Goal: Transaction & Acquisition: Purchase product/service

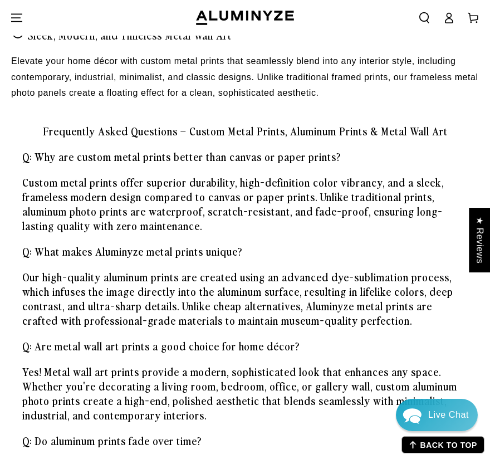
scroll to position [1274, 0]
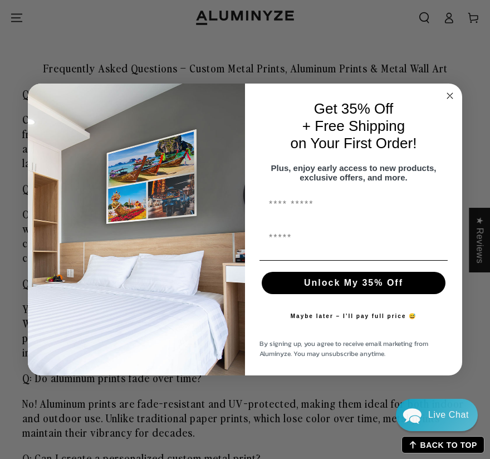
click at [451, 90] on circle "Close dialog" at bounding box center [450, 96] width 13 height 13
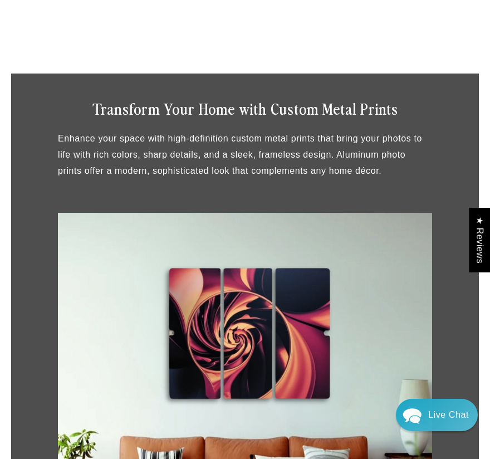
scroll to position [0, 0]
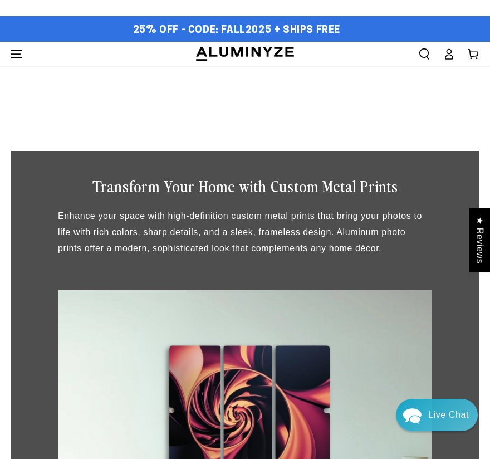
click at [13, 52] on icon "Menu" at bounding box center [16, 53] width 11 height 11
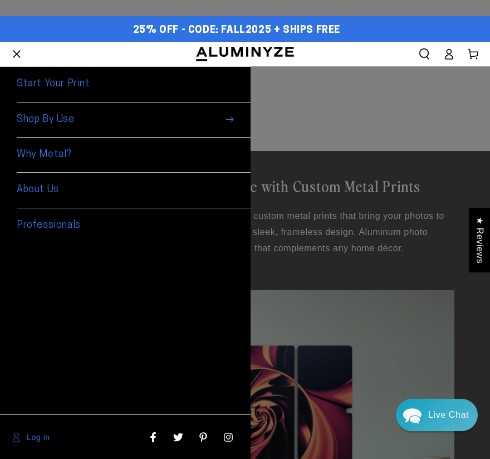
click at [51, 85] on link "Start Your Print" at bounding box center [134, 84] width 234 height 35
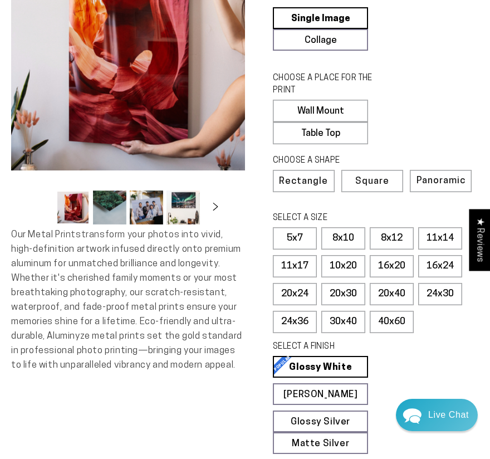
scroll to position [129, 0]
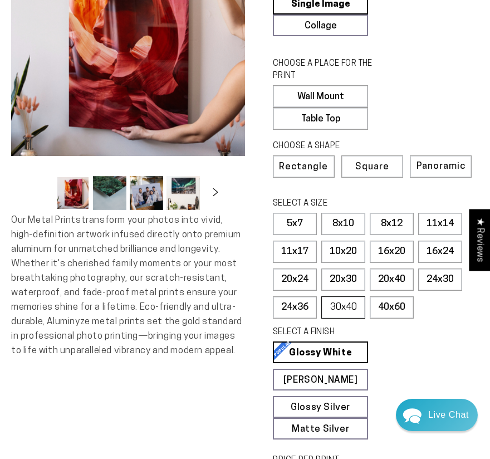
click at [351, 306] on label "30x40" at bounding box center [343, 307] width 44 height 22
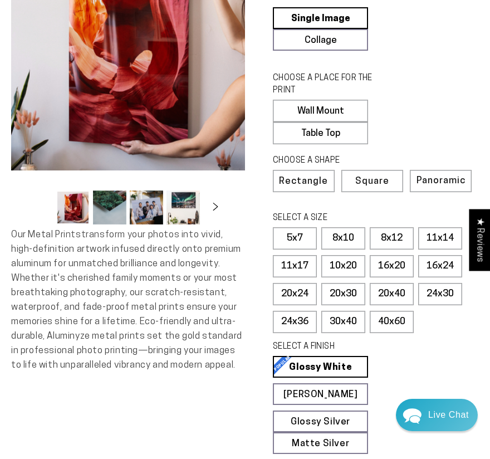
scroll to position [51, 0]
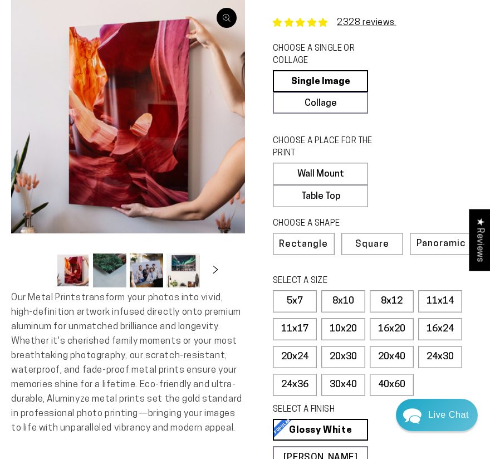
click at [217, 147] on button "Open media 1 in modal" at bounding box center [128, 116] width 234 height 234
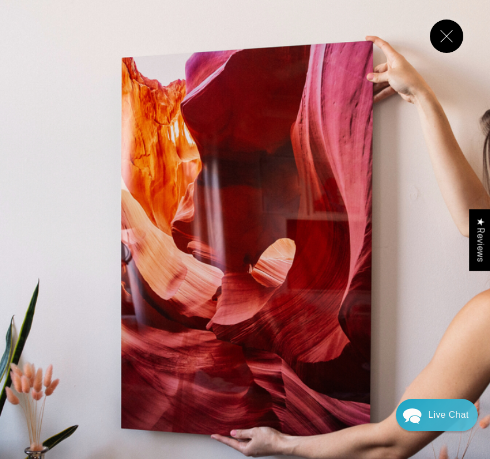
click at [409, 240] on img "Media gallery" at bounding box center [245, 245] width 490 height 490
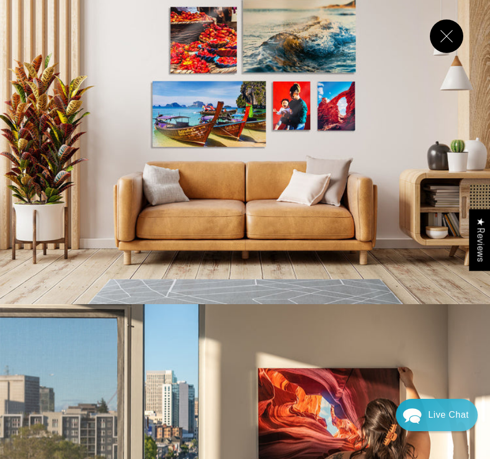
scroll to position [7736, 0]
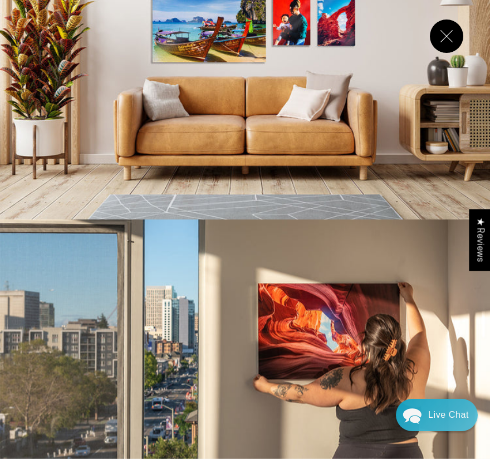
click at [454, 36] on button "Close" at bounding box center [446, 35] width 33 height 33
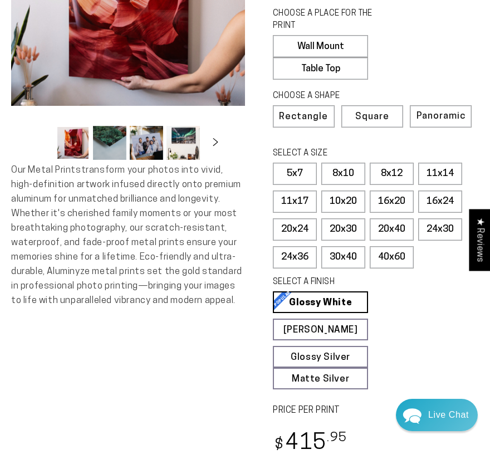
scroll to position [186, 0]
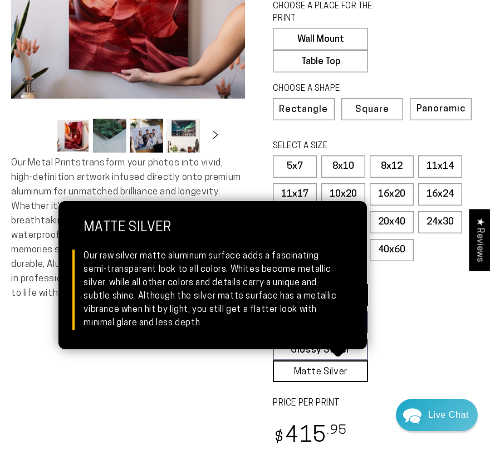
click at [299, 370] on link "Matte Silver Matte Silver Our raw silver matte aluminum surface adds a fascinat…" at bounding box center [320, 371] width 95 height 22
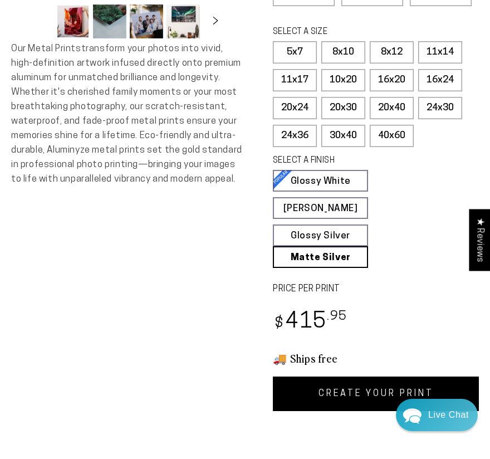
scroll to position [250, 0]
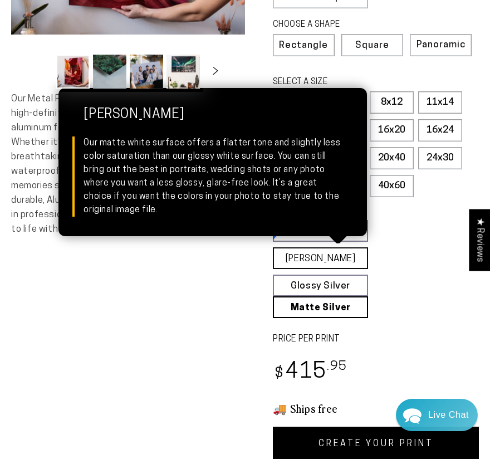
click at [304, 257] on link "[PERSON_NAME] Matte White Our matte white surface offers a flatter tone and sli…" at bounding box center [320, 258] width 95 height 22
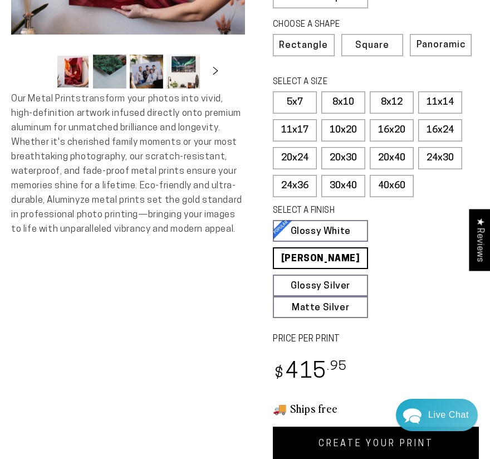
click at [230, 292] on div "Skip to product information Open media 1 in modal Open media 2 in modal Open me…" at bounding box center [128, 131] width 234 height 661
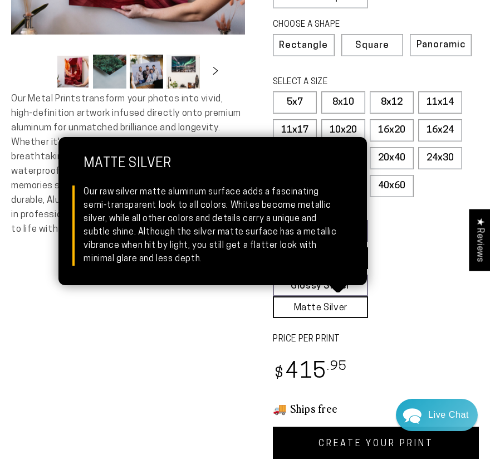
click at [289, 312] on link "Matte Silver Matte Silver Our raw silver matte aluminum surface adds a fascinat…" at bounding box center [320, 307] width 95 height 22
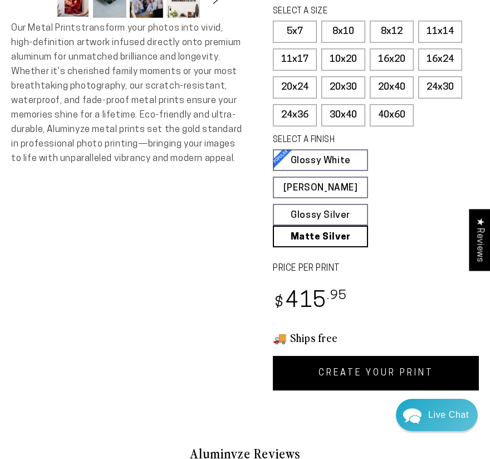
scroll to position [384, 0]
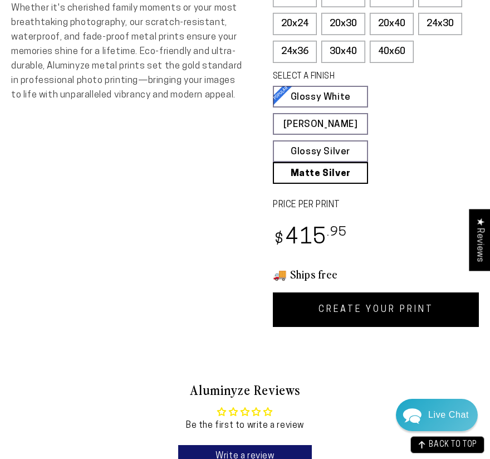
click at [306, 303] on link "CREATE YOUR PRINT" at bounding box center [376, 309] width 206 height 35
